Goal: Task Accomplishment & Management: Use online tool/utility

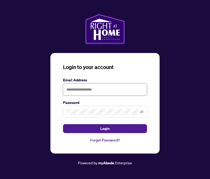
type input "**********"
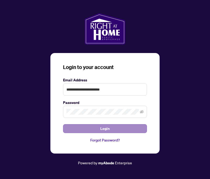
click at [106, 130] on span "Login" at bounding box center [104, 129] width 9 height 8
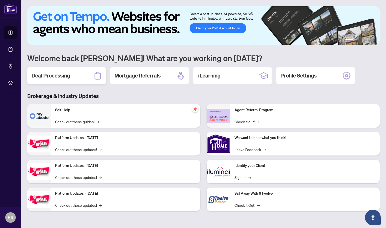
click at [70, 75] on h2 "Deal Processing" at bounding box center [51, 75] width 39 height 7
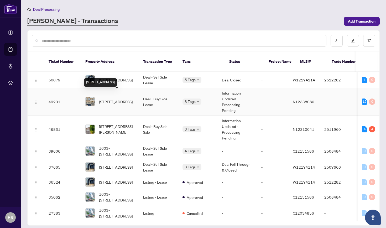
click at [107, 99] on span "[STREET_ADDRESS]" at bounding box center [116, 102] width 34 height 6
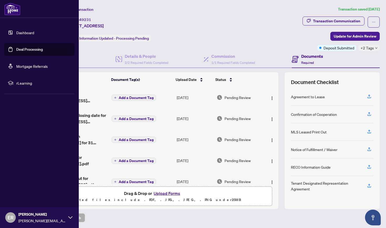
click at [17, 51] on link "Deal Processing" at bounding box center [29, 49] width 27 height 5
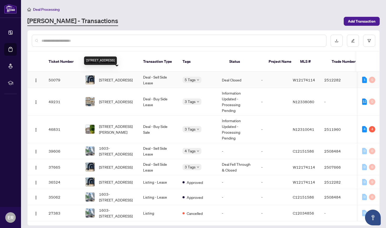
click at [118, 77] on span "[STREET_ADDRESS]" at bounding box center [116, 80] width 34 height 6
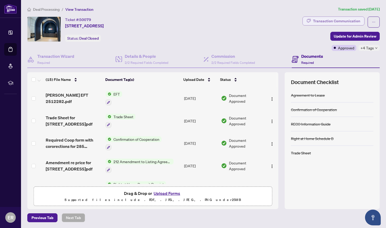
click at [210, 20] on div "Transaction Communication" at bounding box center [336, 21] width 47 height 8
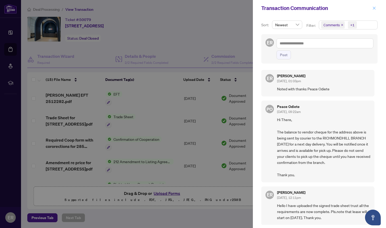
click at [210, 8] on icon "close" at bounding box center [375, 8] width 4 height 4
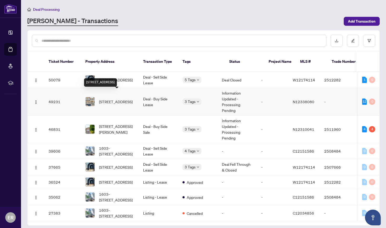
click at [117, 99] on span "[STREET_ADDRESS]" at bounding box center [116, 102] width 34 height 6
click at [113, 77] on span "[STREET_ADDRESS]" at bounding box center [116, 80] width 34 height 6
click at [117, 99] on span "[STREET_ADDRESS]" at bounding box center [116, 102] width 34 height 6
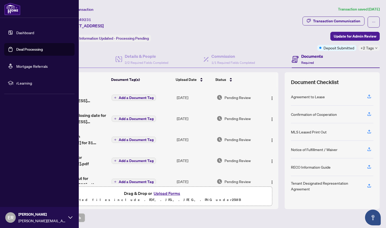
click at [20, 48] on link "Deal Processing" at bounding box center [29, 49] width 27 height 5
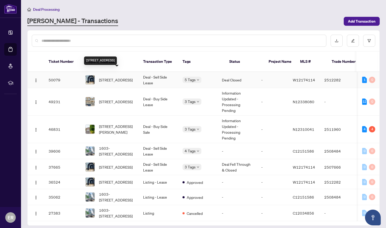
click at [125, 77] on span "[STREET_ADDRESS]" at bounding box center [116, 80] width 34 height 6
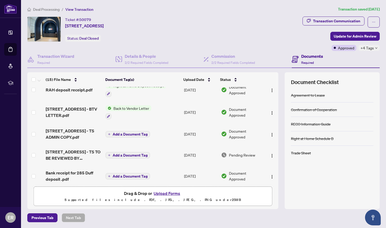
scroll to position [99, 0]
click at [127, 108] on span "Back to Vendor Letter" at bounding box center [131, 108] width 40 height 6
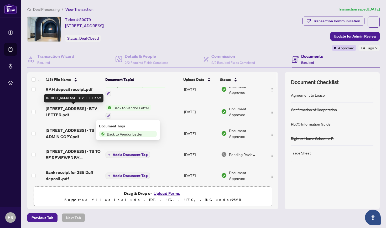
click at [76, 108] on span "[STREET_ADDRESS] - BTV LETTER.pdf" at bounding box center [74, 111] width 56 height 13
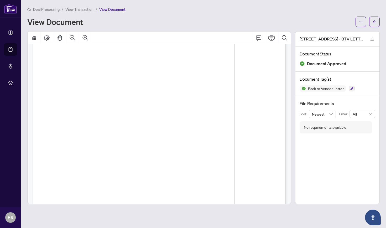
scroll to position [27, 0]
click at [210, 38] on icon "Comment" at bounding box center [259, 38] width 6 height 6
click at [210, 38] on icon "Print" at bounding box center [272, 38] width 6 height 6
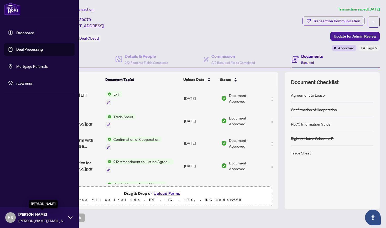
click at [47, 179] on span "[PERSON_NAME]" at bounding box center [41, 215] width 47 height 6
click at [23, 179] on span "Logout" at bounding box center [21, 186] width 12 height 8
